Goal: Check status: Check status

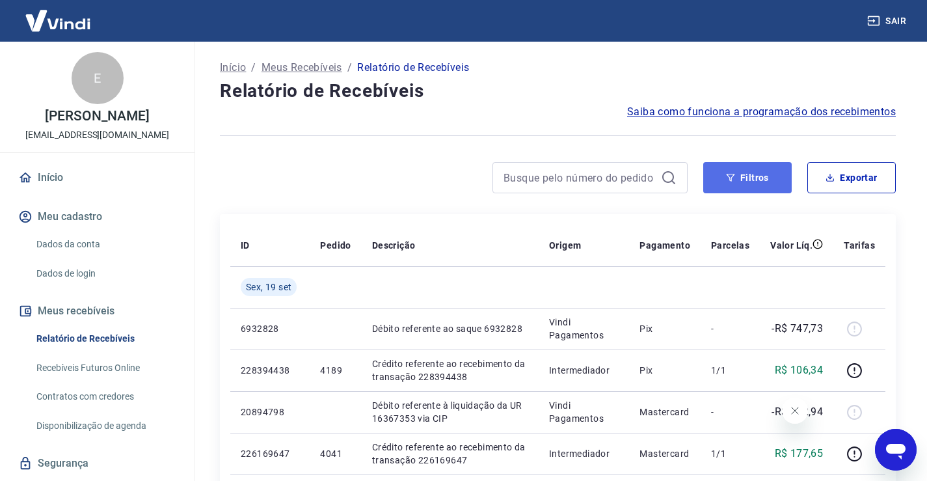
click at [749, 179] on button "Filtros" at bounding box center [747, 177] width 88 height 31
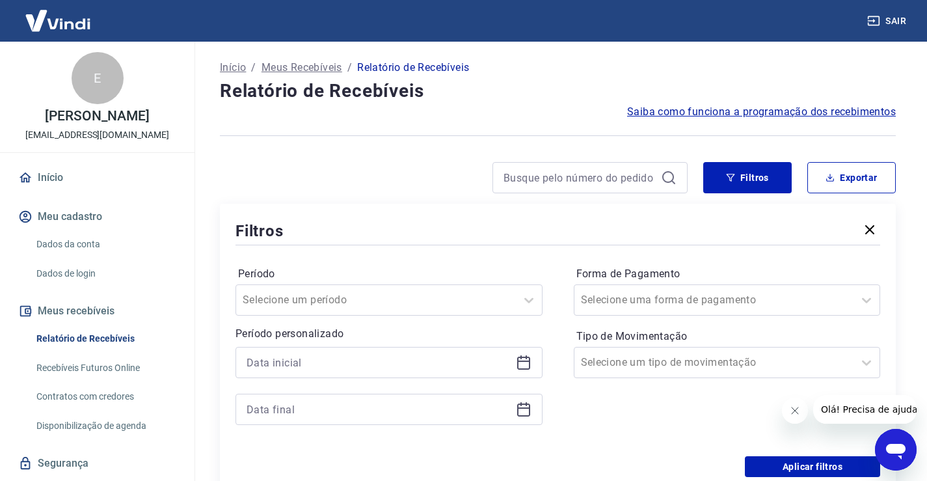
click at [526, 360] on icon at bounding box center [524, 363] width 16 height 16
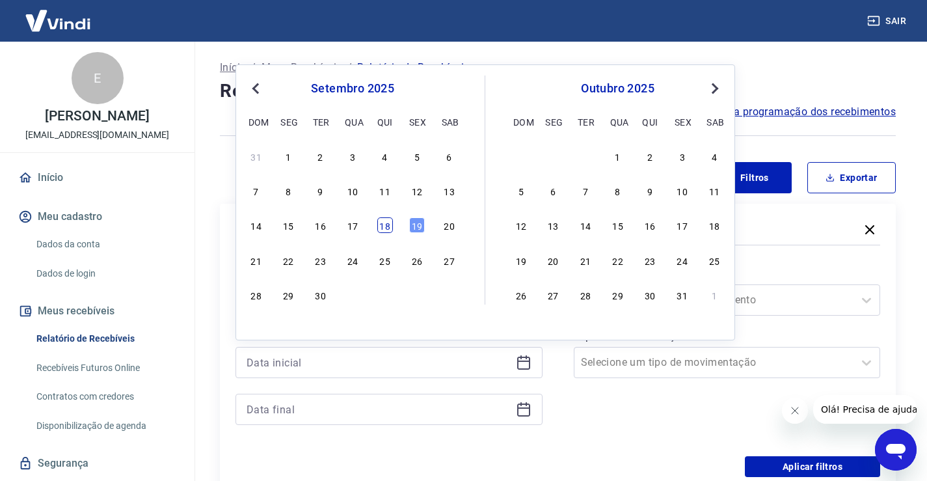
click at [384, 224] on div "18" at bounding box center [385, 225] width 16 height 16
click at [384, 224] on div "Filtros" at bounding box center [558, 230] width 645 height 23
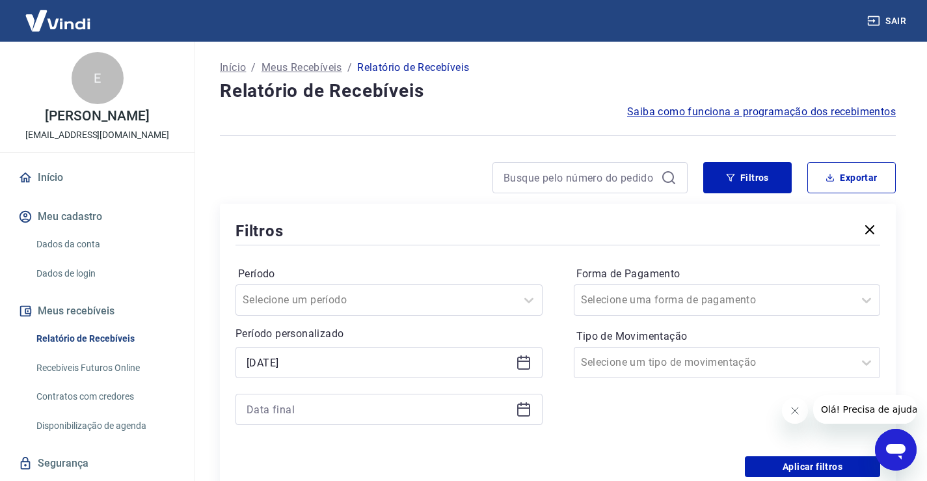
type input "[DATE]"
click at [390, 411] on input at bounding box center [379, 409] width 264 height 20
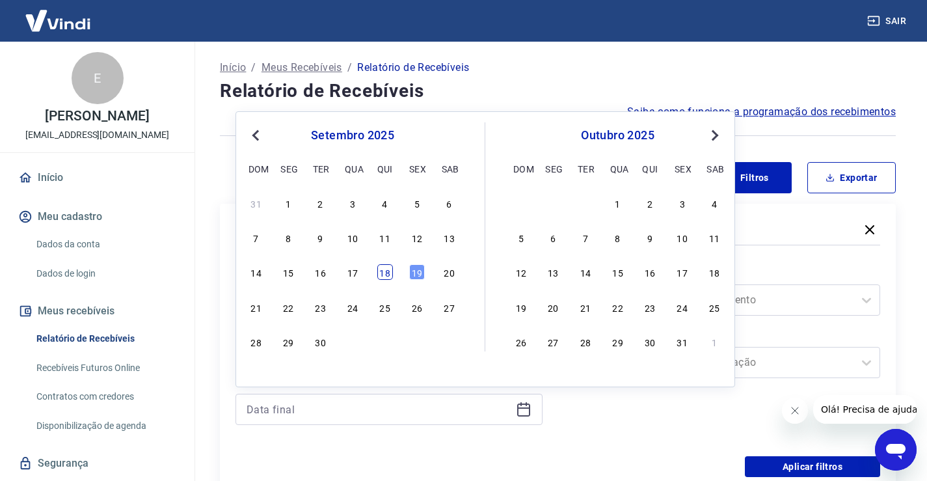
click at [388, 270] on div "18" at bounding box center [385, 272] width 16 height 16
click at [388, 270] on label "Período" at bounding box center [389, 274] width 302 height 16
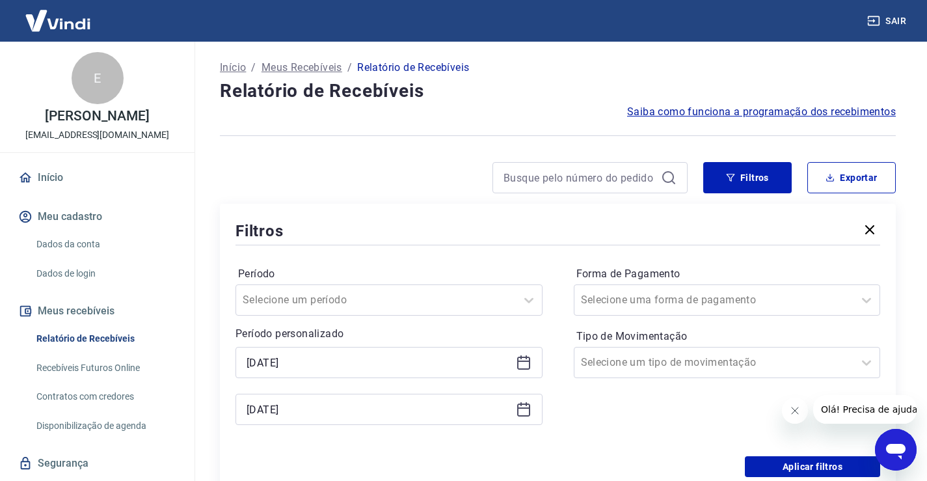
type input "[DATE]"
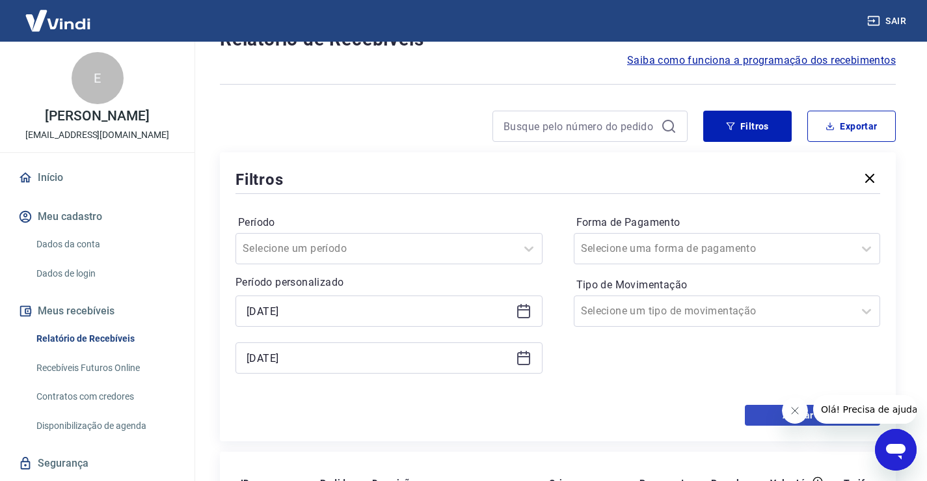
scroll to position [65, 0]
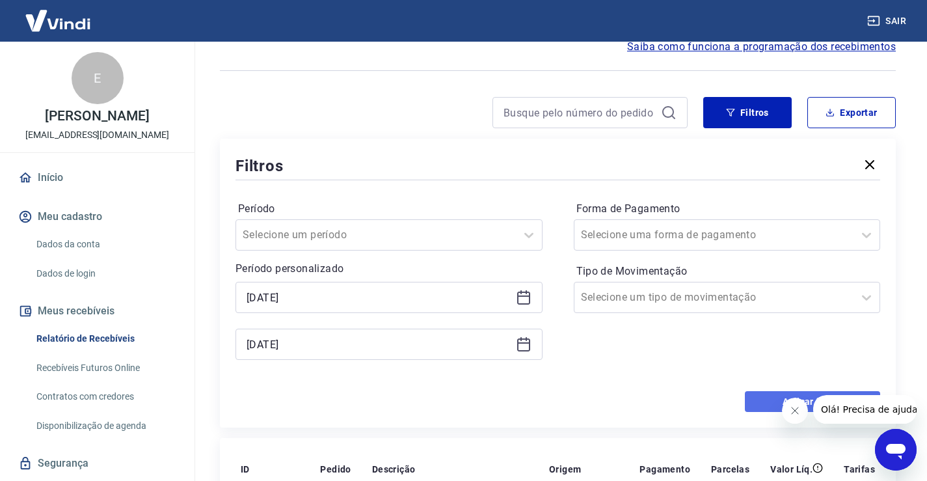
click at [764, 399] on button "Aplicar filtros" at bounding box center [812, 401] width 135 height 21
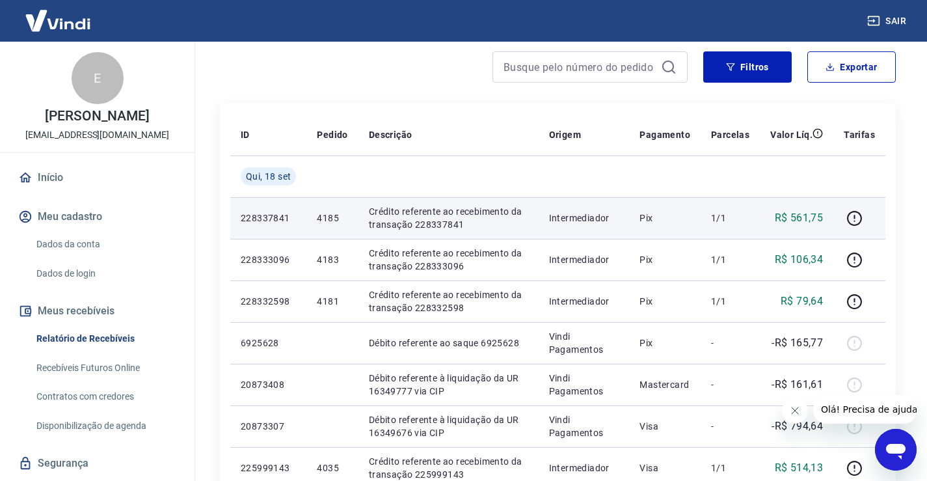
scroll to position [67, 0]
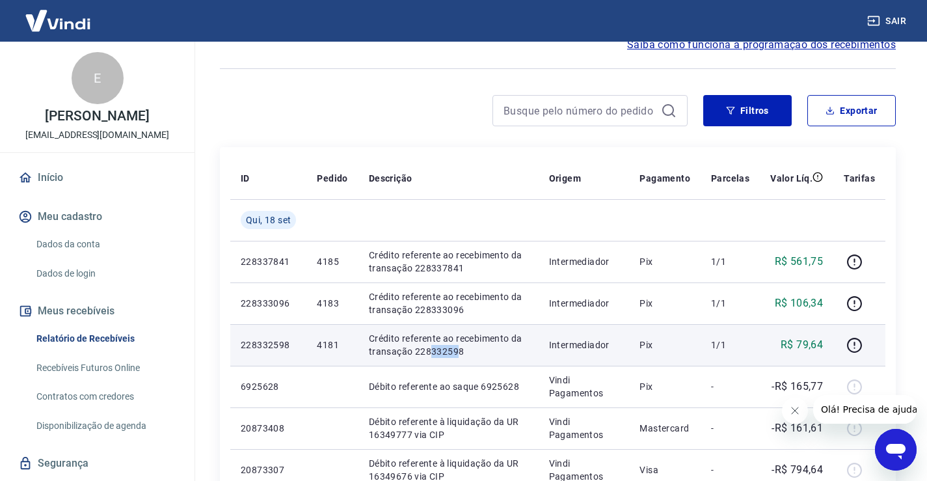
drag, startPoint x: 459, startPoint y: 354, endPoint x: 427, endPoint y: 350, distance: 31.5
click at [427, 350] on p "Crédito referente ao recebimento da transação 228332598" at bounding box center [448, 345] width 159 height 26
click at [464, 347] on p "Crédito referente ao recebimento da transação 228332598" at bounding box center [448, 345] width 159 height 26
drag, startPoint x: 468, startPoint y: 349, endPoint x: 415, endPoint y: 350, distance: 52.7
click at [415, 350] on p "Crédito referente ao recebimento da transação 228332598" at bounding box center [448, 345] width 159 height 26
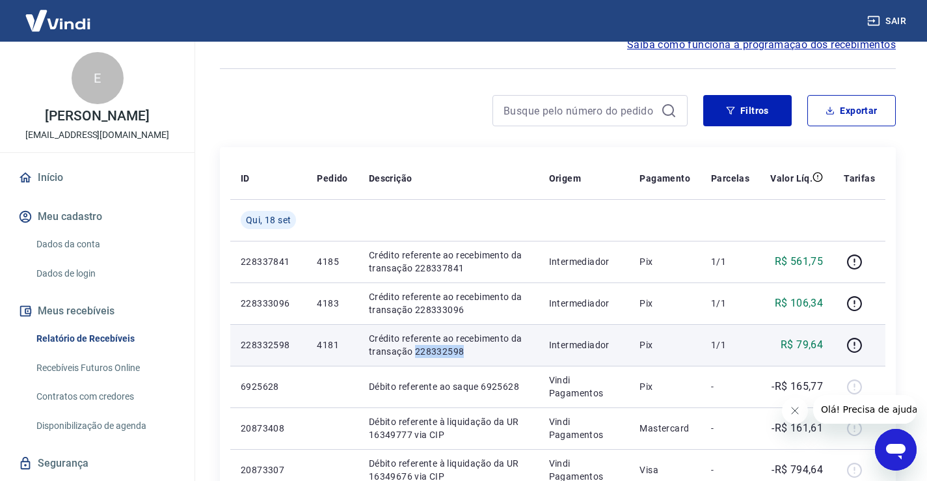
copy p "228332598"
click at [848, 343] on icon "button" at bounding box center [854, 345] width 15 height 15
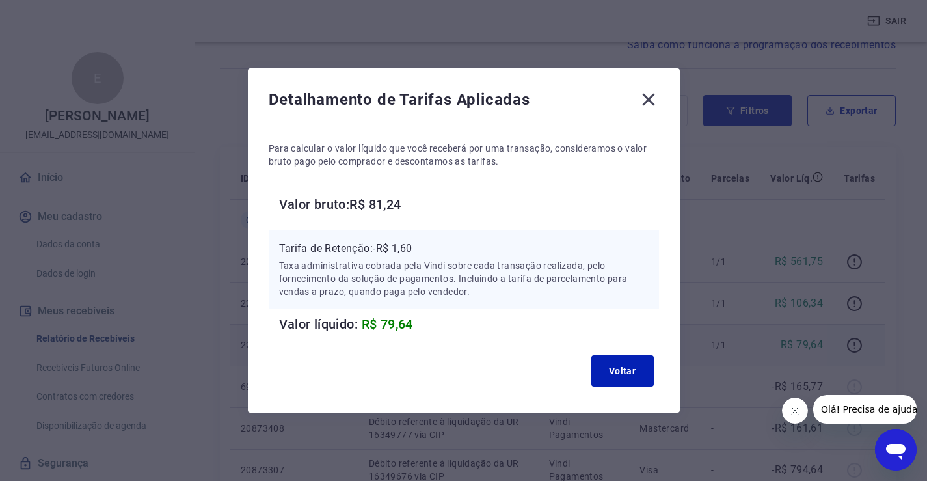
click at [650, 98] on icon at bounding box center [648, 99] width 21 height 21
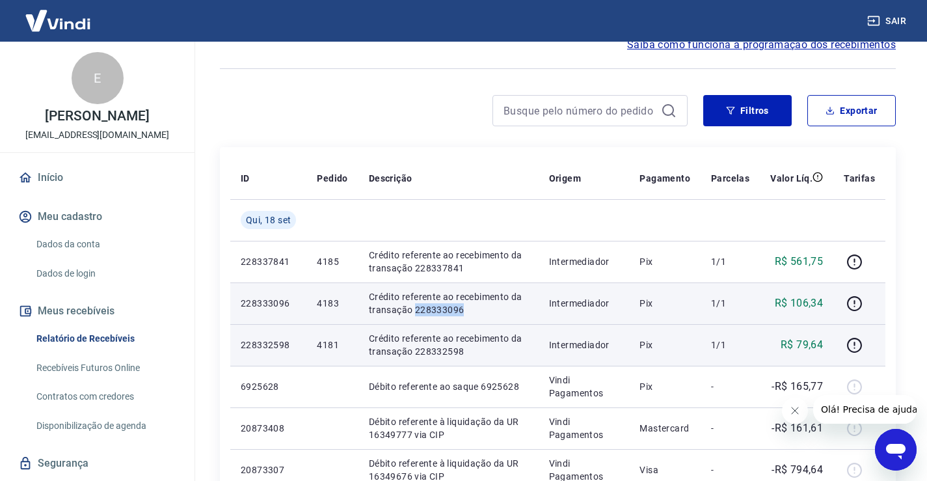
drag, startPoint x: 478, startPoint y: 314, endPoint x: 414, endPoint y: 311, distance: 63.8
click at [414, 311] on p "Crédito referente ao recebimento da transação 228333096" at bounding box center [448, 303] width 159 height 26
copy p "228333096"
click at [853, 304] on icon "button" at bounding box center [854, 303] width 16 height 16
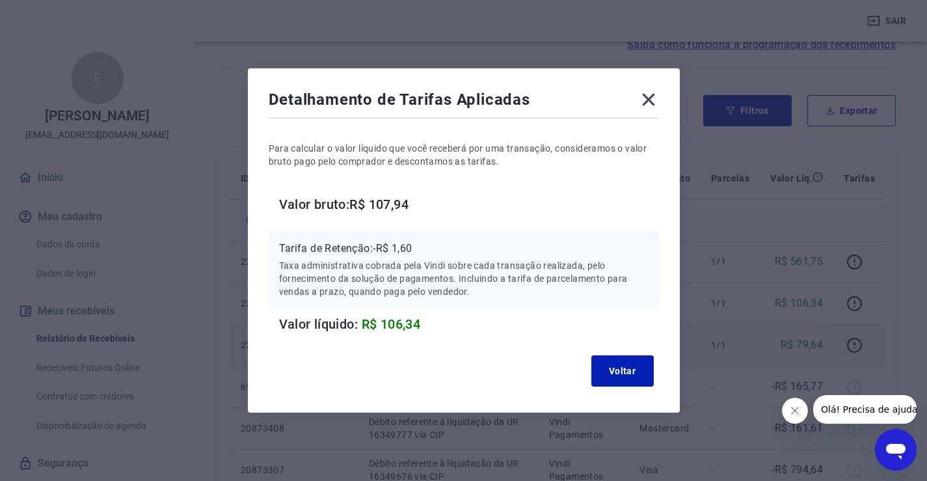
click at [647, 100] on icon at bounding box center [648, 99] width 21 height 21
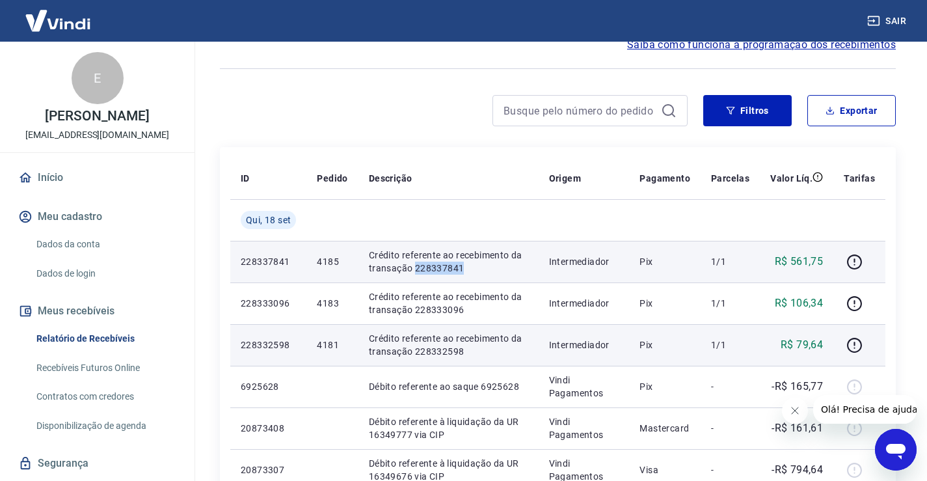
drag, startPoint x: 466, startPoint y: 262, endPoint x: 413, endPoint y: 266, distance: 52.9
click at [413, 266] on p "Crédito referente ao recebimento da transação 228337841" at bounding box center [448, 262] width 159 height 26
copy p "228337841"
click at [852, 263] on icon "button" at bounding box center [854, 262] width 16 height 16
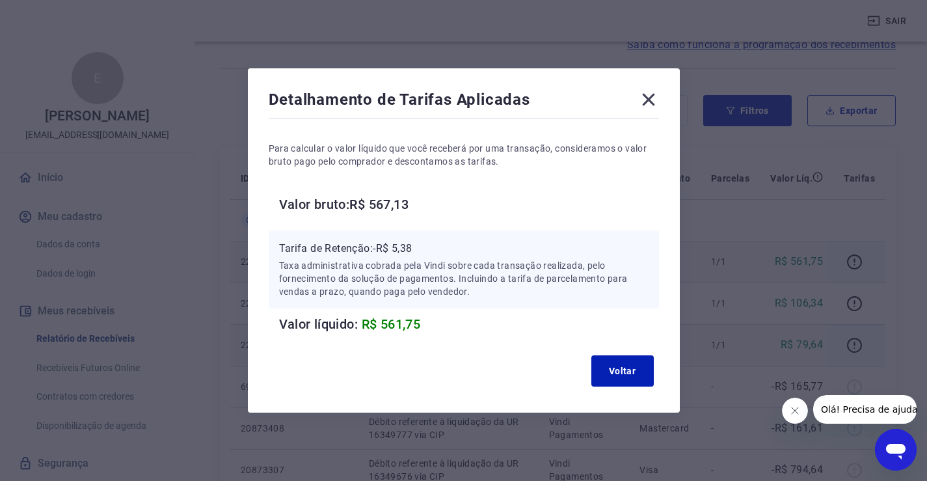
click at [643, 101] on div "Detalhamento de Tarifas Aplicadas" at bounding box center [464, 102] width 390 height 26
click at [651, 107] on icon at bounding box center [648, 99] width 21 height 21
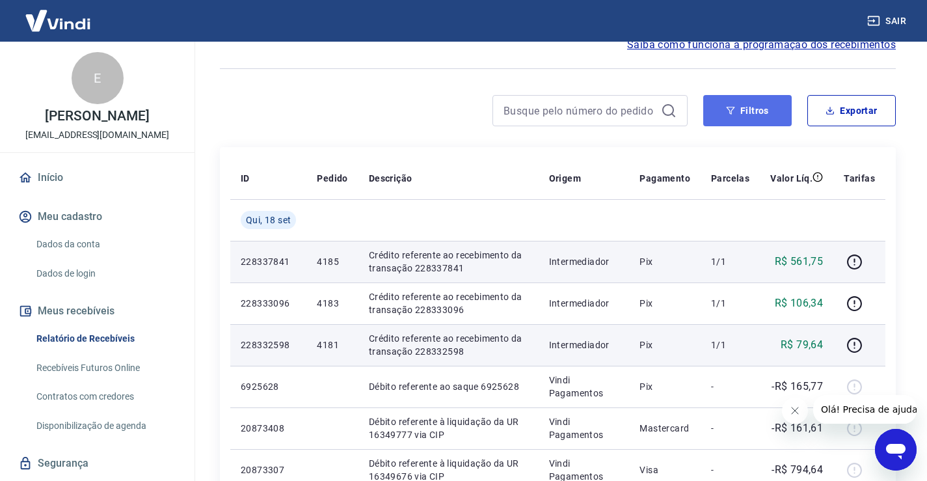
click at [736, 115] on button "Filtros" at bounding box center [747, 110] width 88 height 31
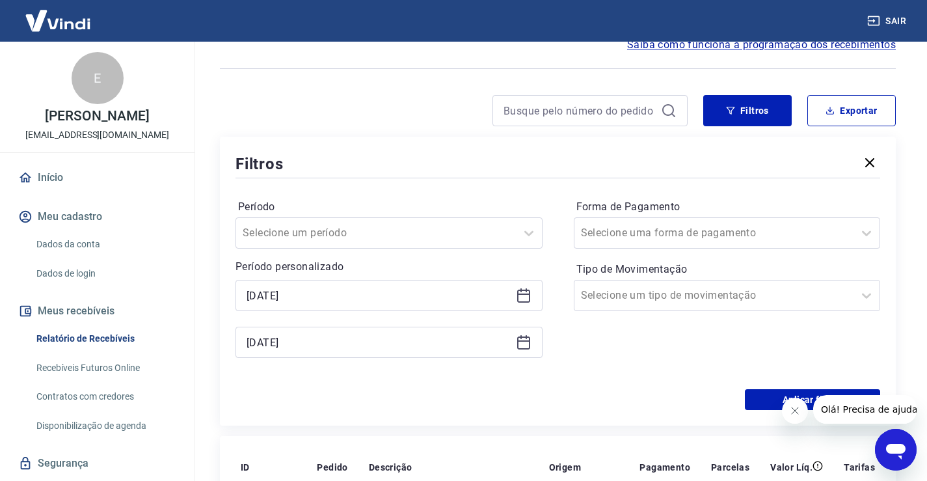
click at [526, 295] on icon at bounding box center [523, 293] width 13 height 1
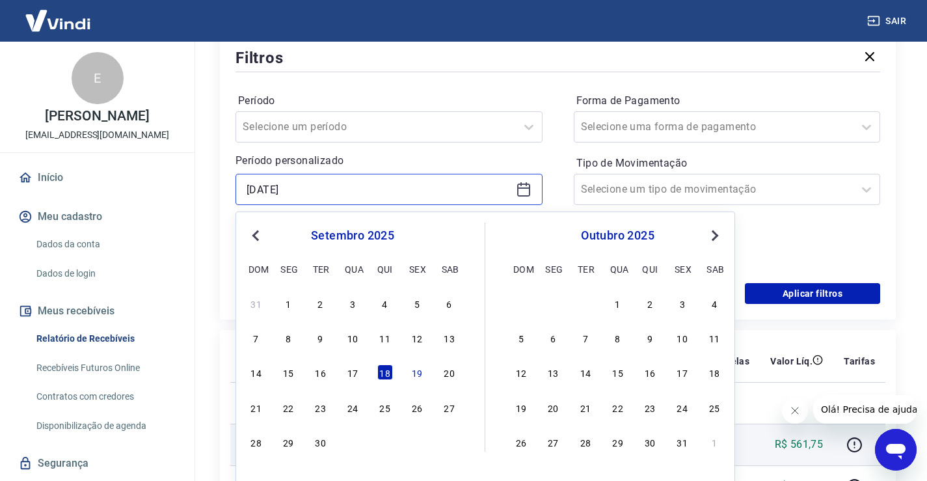
scroll to position [197, 0]
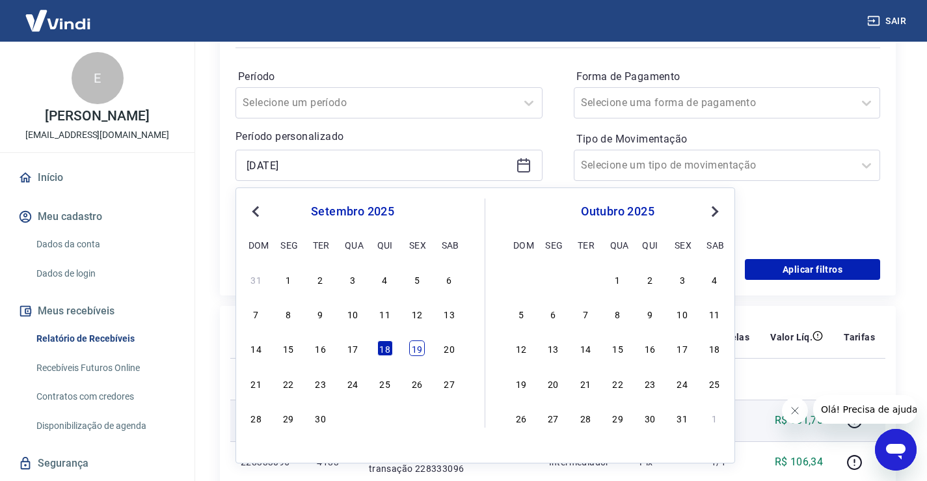
click at [420, 355] on div "19" at bounding box center [417, 348] width 16 height 16
click at [420, 355] on th "Descrição" at bounding box center [448, 337] width 180 height 42
type input "[DATE]"
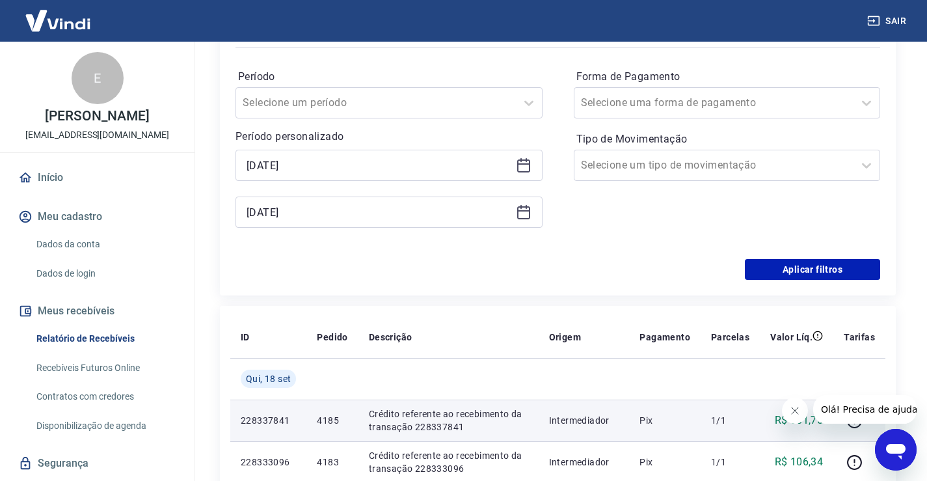
click at [524, 211] on icon at bounding box center [523, 210] width 13 height 1
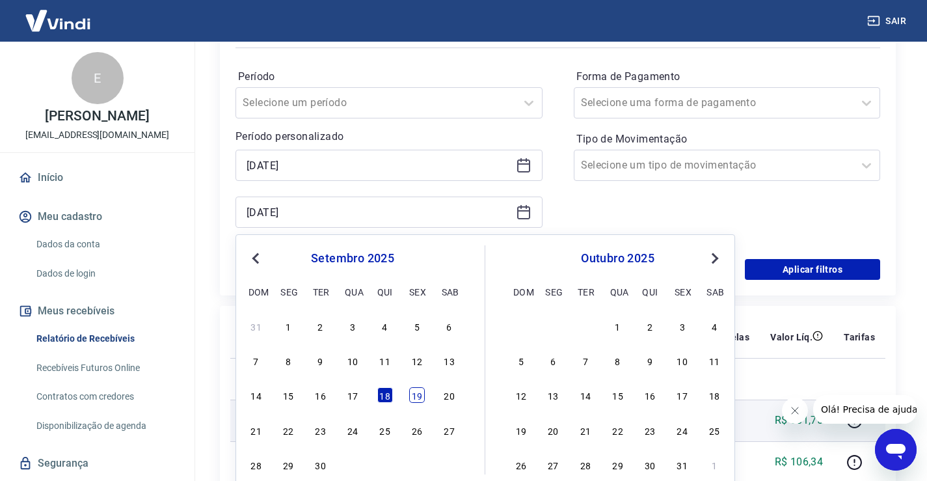
click at [420, 392] on div "19" at bounding box center [417, 395] width 16 height 16
click at [420, 392] on td at bounding box center [448, 379] width 180 height 42
type input "[DATE]"
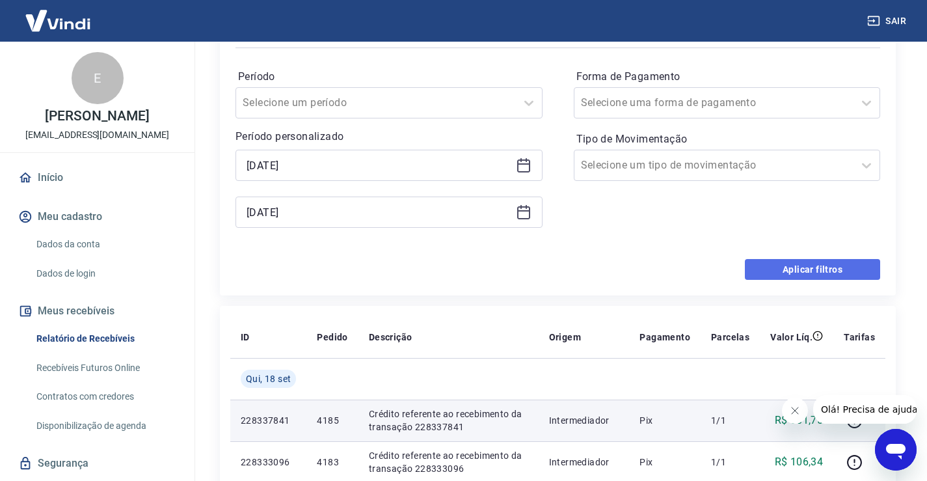
click at [774, 268] on button "Aplicar filtros" at bounding box center [812, 269] width 135 height 21
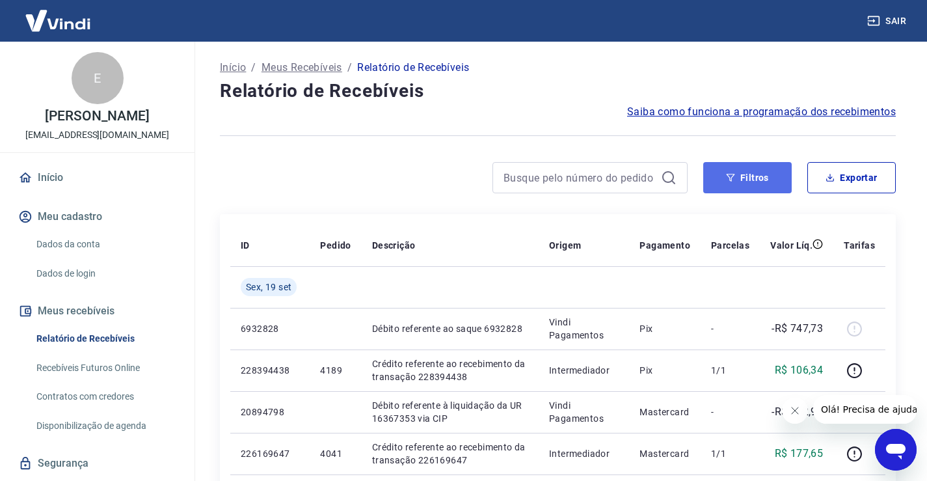
click at [740, 182] on button "Filtros" at bounding box center [747, 177] width 88 height 31
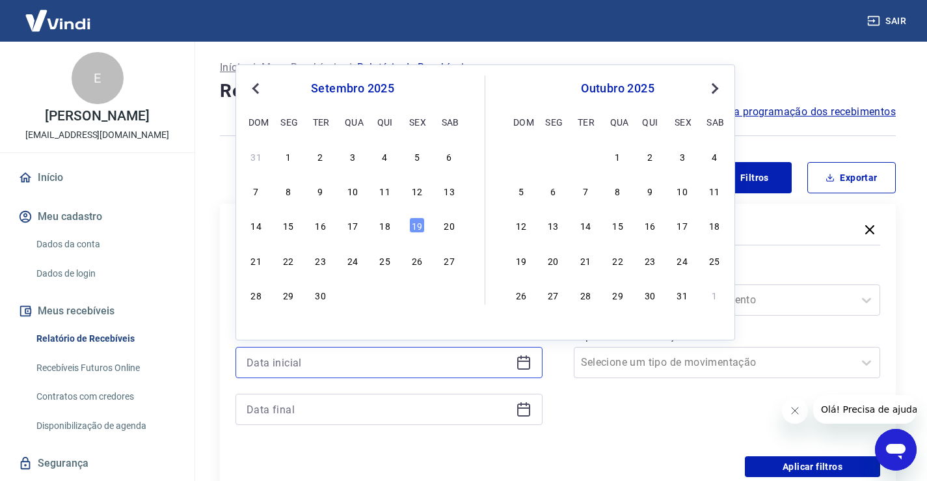
click at [330, 358] on input at bounding box center [379, 363] width 264 height 20
drag, startPoint x: 420, startPoint y: 227, endPoint x: 370, endPoint y: 409, distance: 188.9
click at [419, 227] on div "19" at bounding box center [417, 225] width 16 height 16
click at [420, 227] on div "Filtros" at bounding box center [558, 230] width 645 height 23
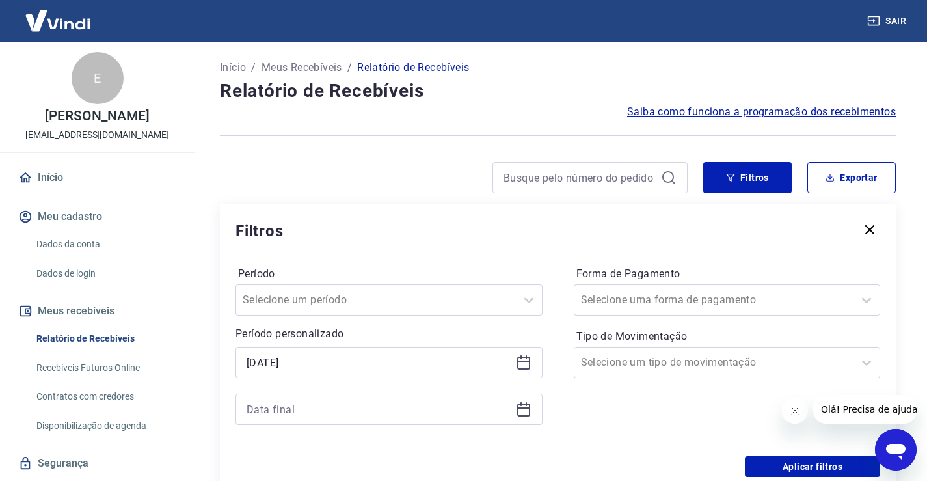
type input "[DATE]"
click at [372, 410] on input at bounding box center [379, 409] width 264 height 20
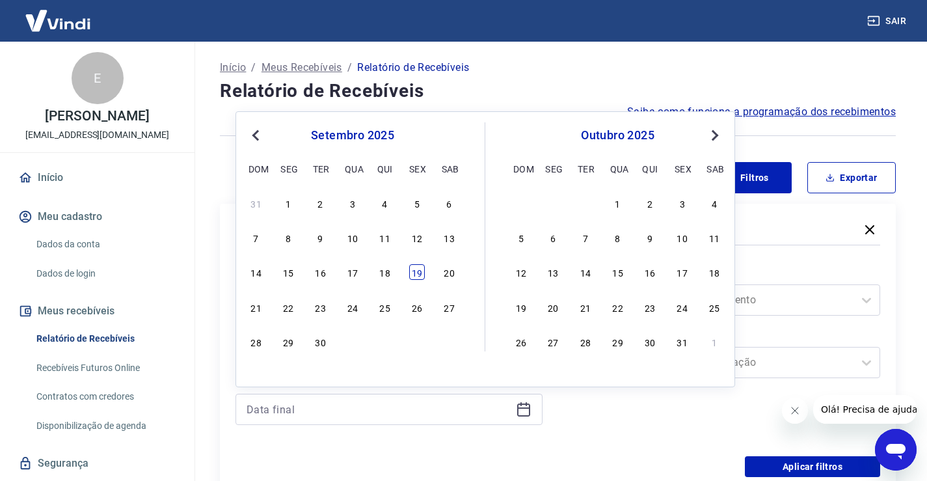
click at [416, 275] on div "19" at bounding box center [417, 272] width 16 height 16
click at [417, 274] on label "Período" at bounding box center [389, 274] width 302 height 16
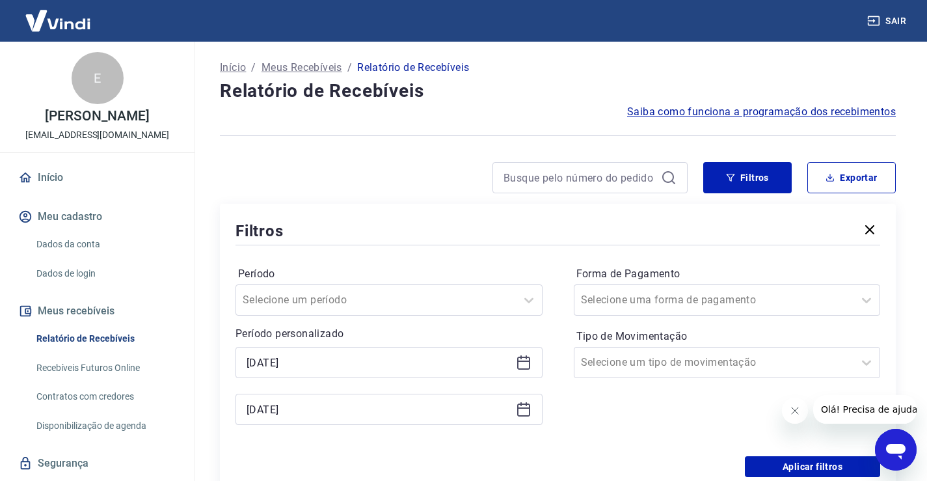
type input "[DATE]"
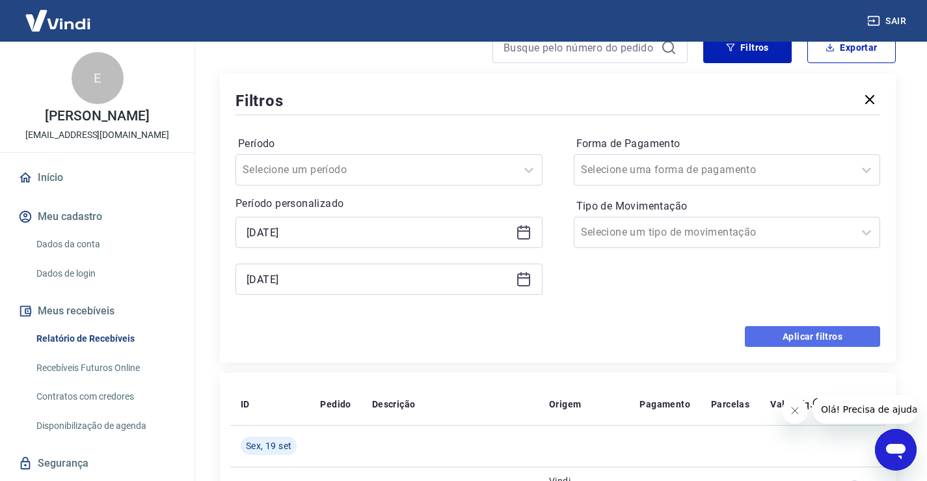
drag, startPoint x: 770, startPoint y: 333, endPoint x: 587, endPoint y: 292, distance: 188.0
click at [771, 333] on button "Aplicar filtros" at bounding box center [812, 336] width 135 height 21
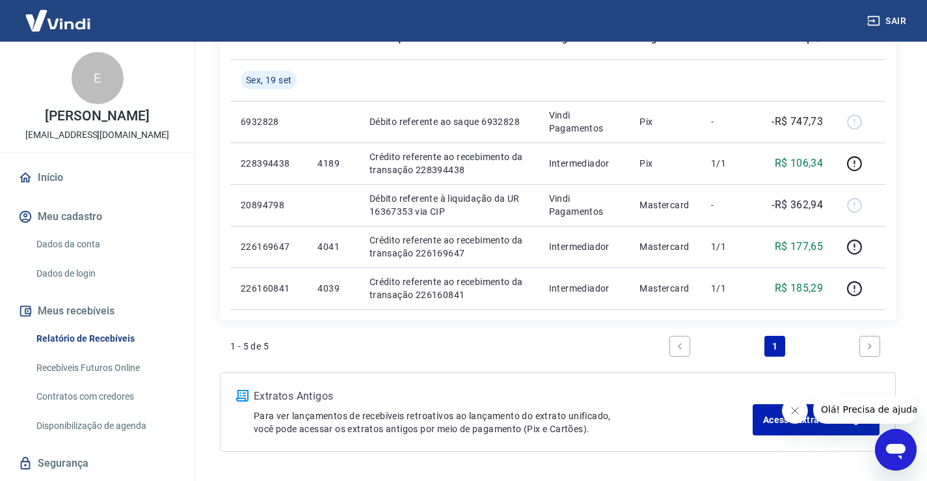
scroll to position [184, 0]
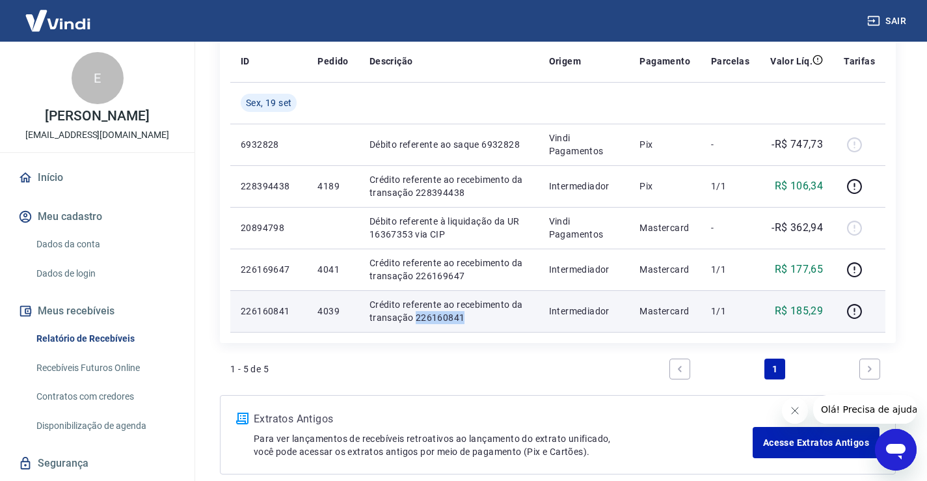
drag, startPoint x: 475, startPoint y: 321, endPoint x: 416, endPoint y: 319, distance: 58.6
click at [416, 319] on p "Crédito referente ao recebimento da transação 226160841" at bounding box center [449, 311] width 159 height 26
copy p "226160841"
click at [481, 315] on p "Crédito referente ao recebimento da transação 226160841" at bounding box center [449, 311] width 159 height 26
drag, startPoint x: 466, startPoint y: 316, endPoint x: 417, endPoint y: 314, distance: 49.5
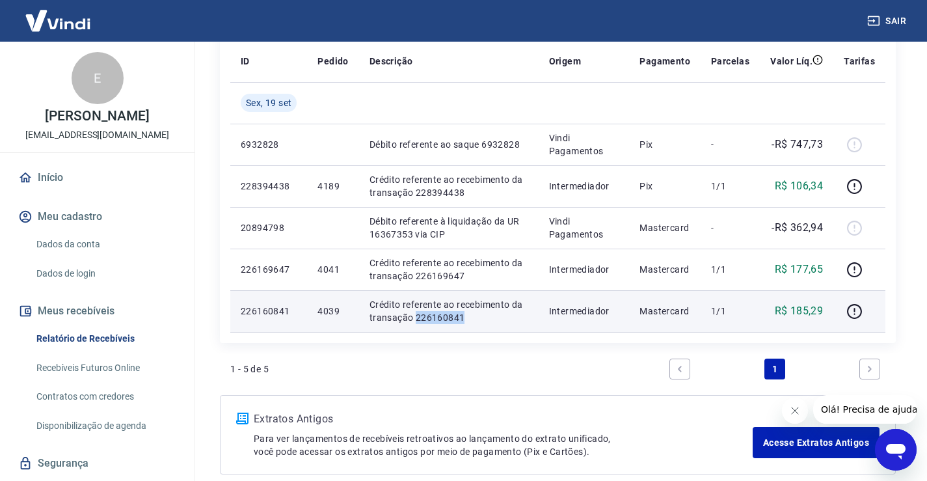
click at [417, 314] on p "Crédito referente ao recebimento da transação 226160841" at bounding box center [449, 311] width 159 height 26
copy p "226160841"
click at [854, 314] on icon "button" at bounding box center [854, 311] width 16 height 16
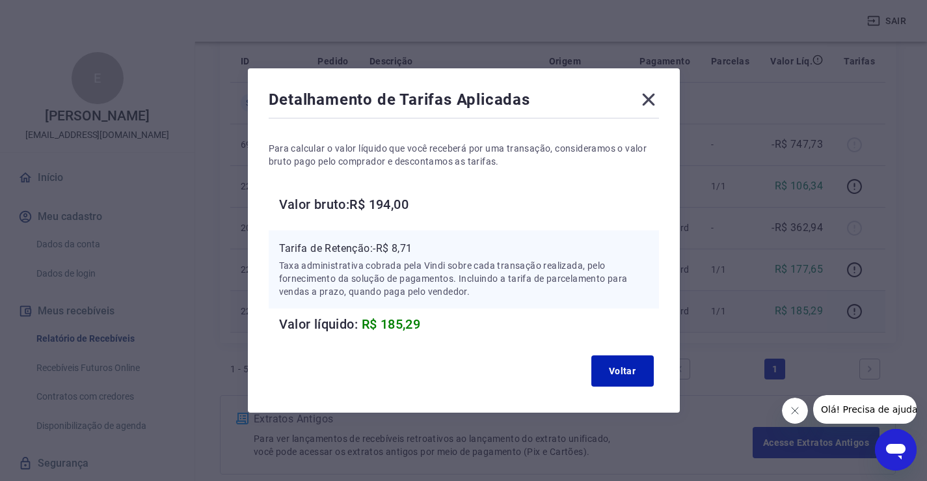
click at [654, 102] on icon at bounding box center [648, 100] width 12 height 12
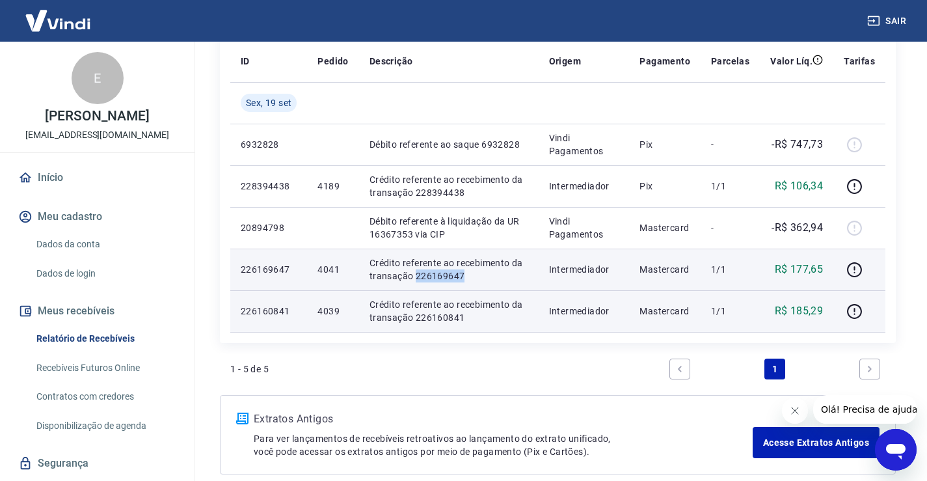
drag, startPoint x: 450, startPoint y: 278, endPoint x: 417, endPoint y: 273, distance: 33.6
click at [416, 277] on p "Crédito referente ao recebimento da transação 226169647" at bounding box center [449, 269] width 159 height 26
copy p "226169647"
click at [503, 282] on td "Crédito referente ao recebimento da transação 226169647" at bounding box center [449, 270] width 180 height 42
drag, startPoint x: 480, startPoint y: 275, endPoint x: 416, endPoint y: 275, distance: 64.4
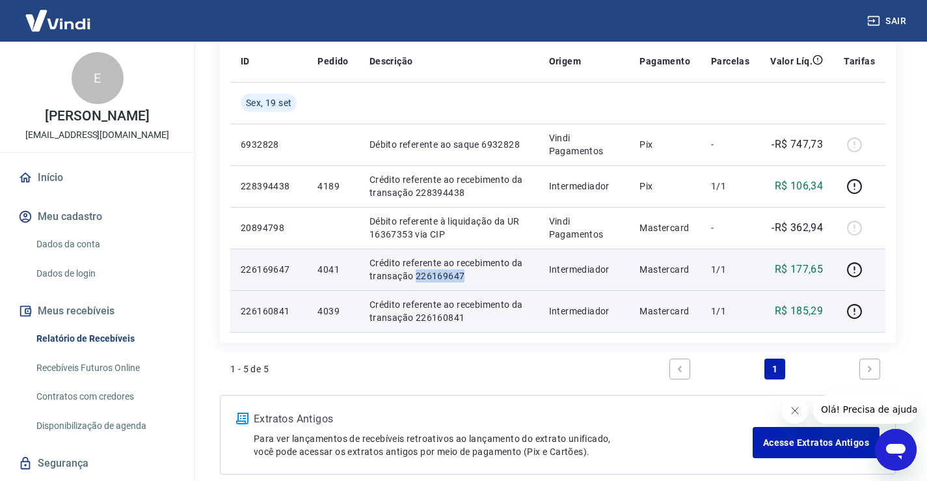
click at [416, 275] on p "Crédito referente ao recebimento da transação 226169647" at bounding box center [449, 269] width 159 height 26
copy p "226169647"
click at [852, 272] on icon "button" at bounding box center [854, 270] width 16 height 16
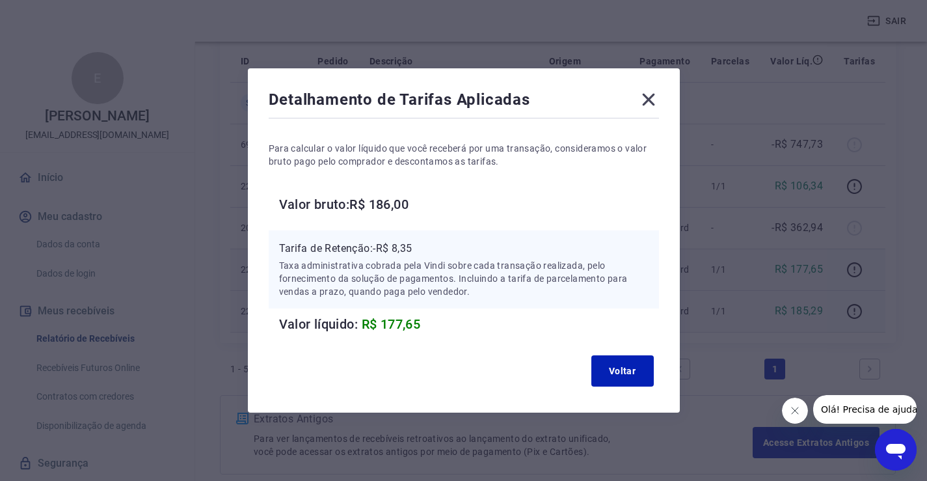
click at [653, 94] on icon at bounding box center [648, 99] width 21 height 21
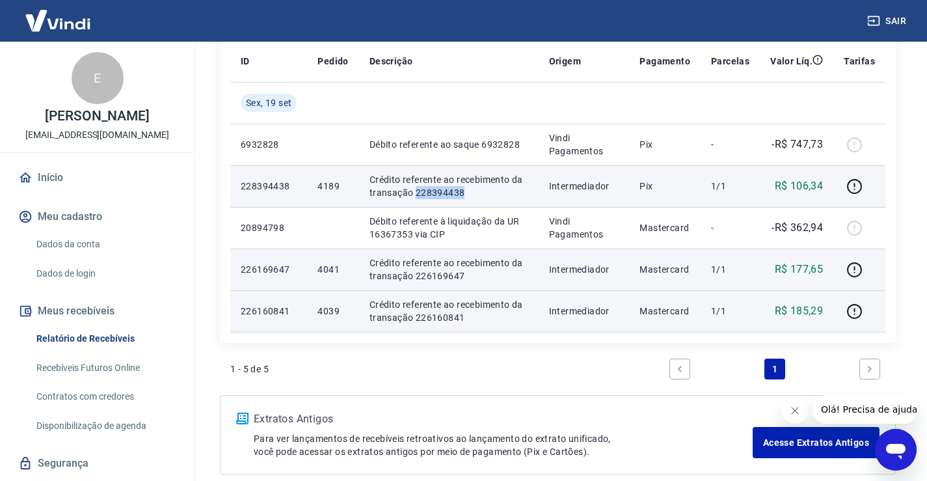
drag, startPoint x: 466, startPoint y: 190, endPoint x: 414, endPoint y: 193, distance: 51.5
click at [414, 193] on p "Crédito referente ao recebimento da transação 228394438" at bounding box center [449, 186] width 159 height 26
copy p "228394438"
click at [852, 192] on icon "button" at bounding box center [854, 186] width 15 height 15
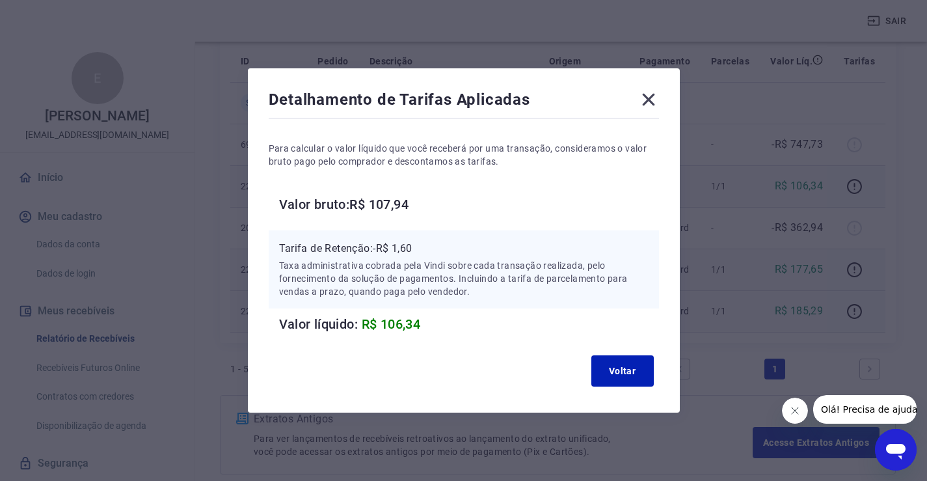
click at [654, 95] on icon at bounding box center [648, 99] width 21 height 21
